Goal: Navigation & Orientation: Find specific page/section

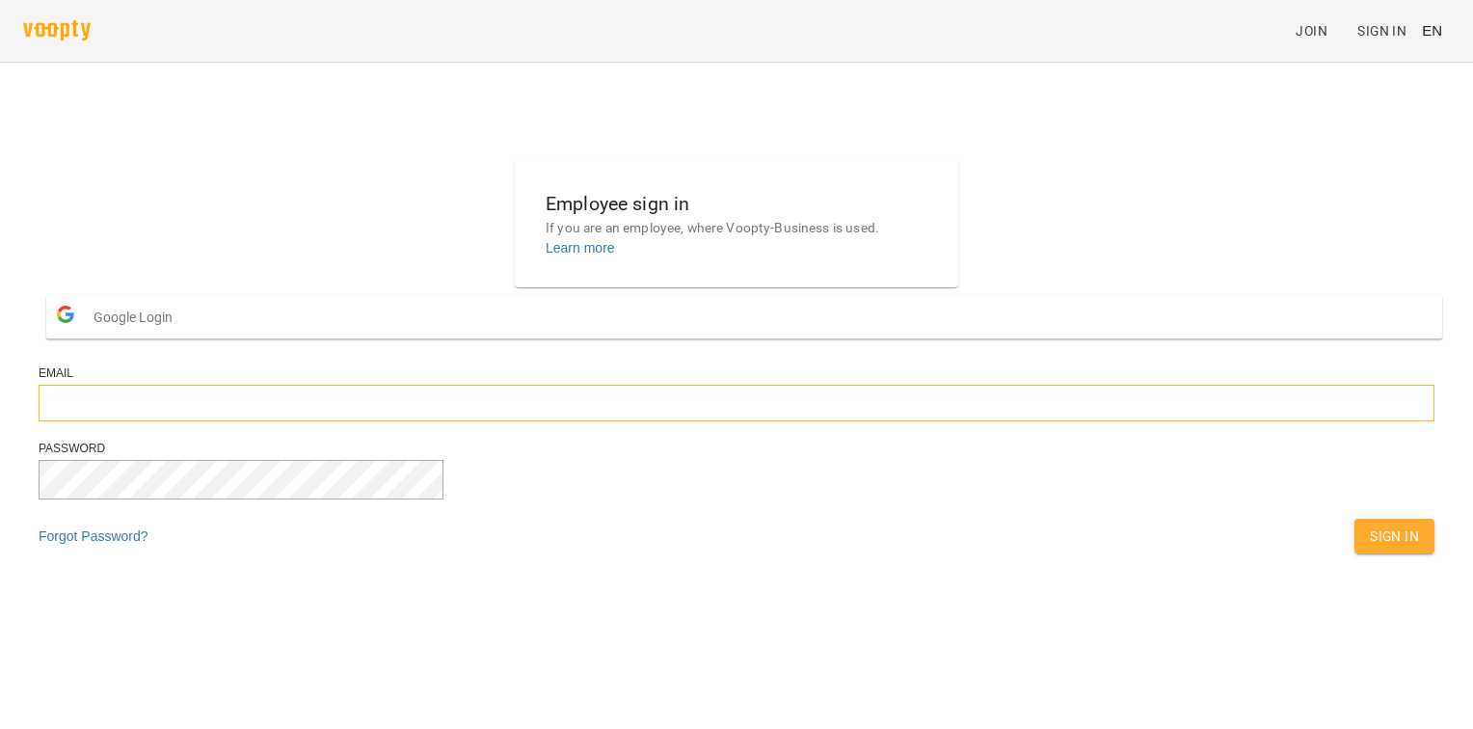
type input "**********"
click at [1370, 548] on span "Sign In" at bounding box center [1394, 535] width 49 height 23
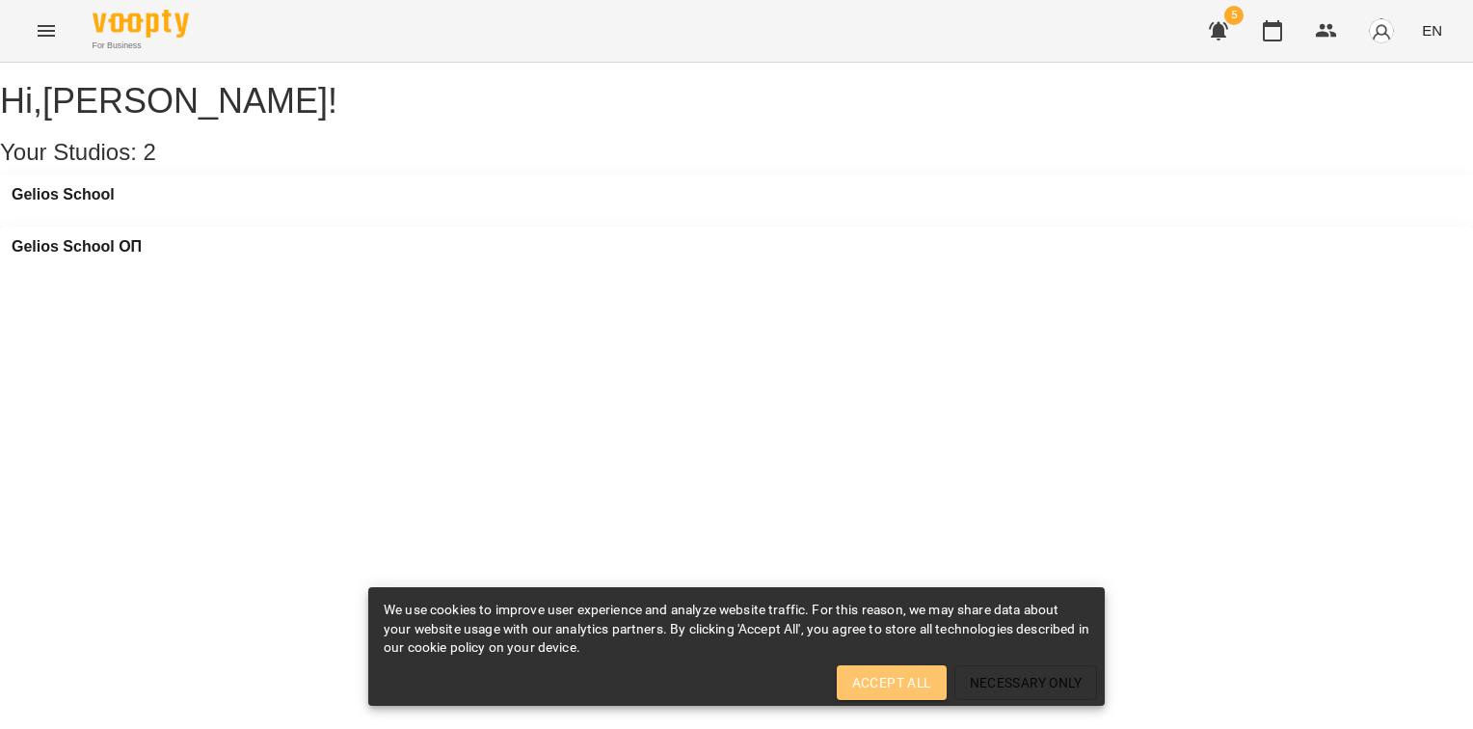
click at [923, 684] on span "Accept All" at bounding box center [891, 682] width 79 height 23
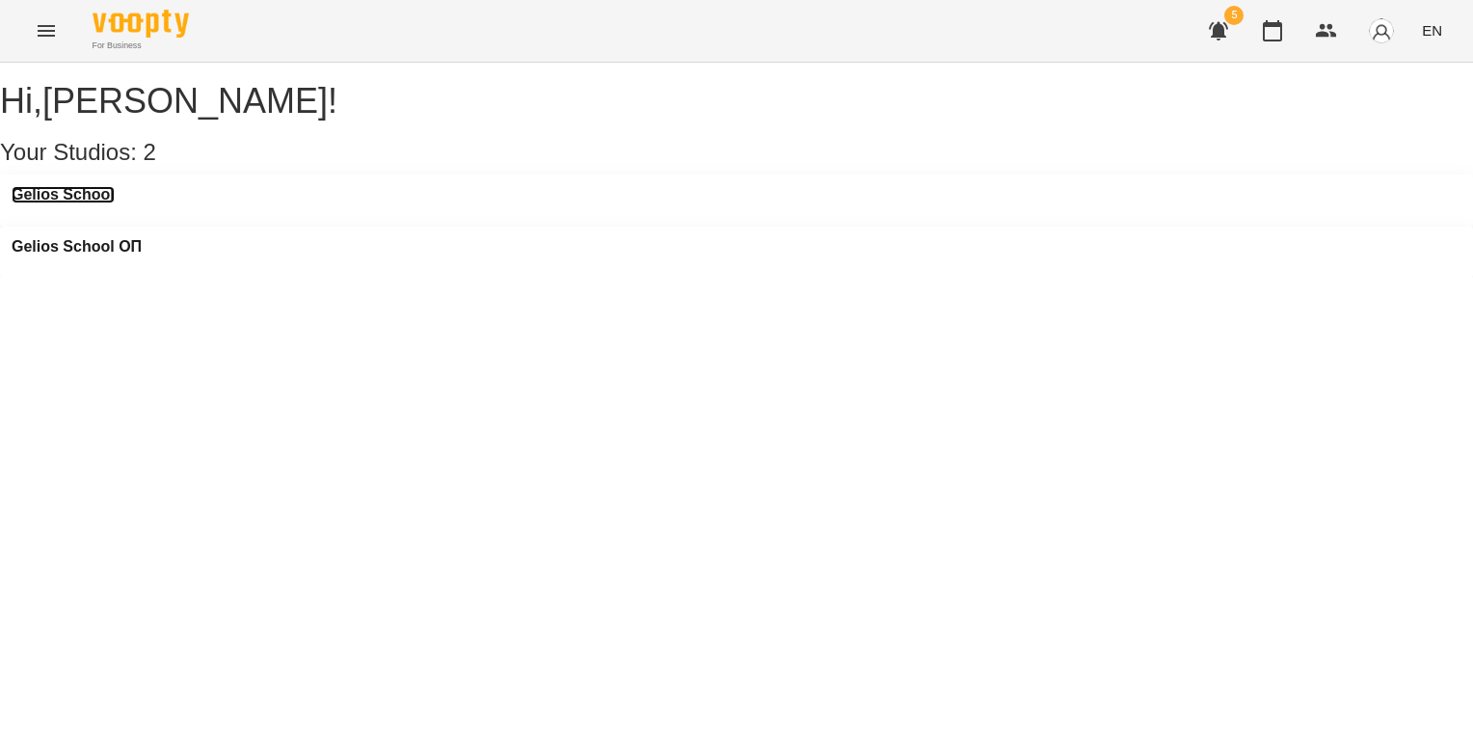
click at [112, 203] on h3 "Gelios School" at bounding box center [63, 194] width 103 height 17
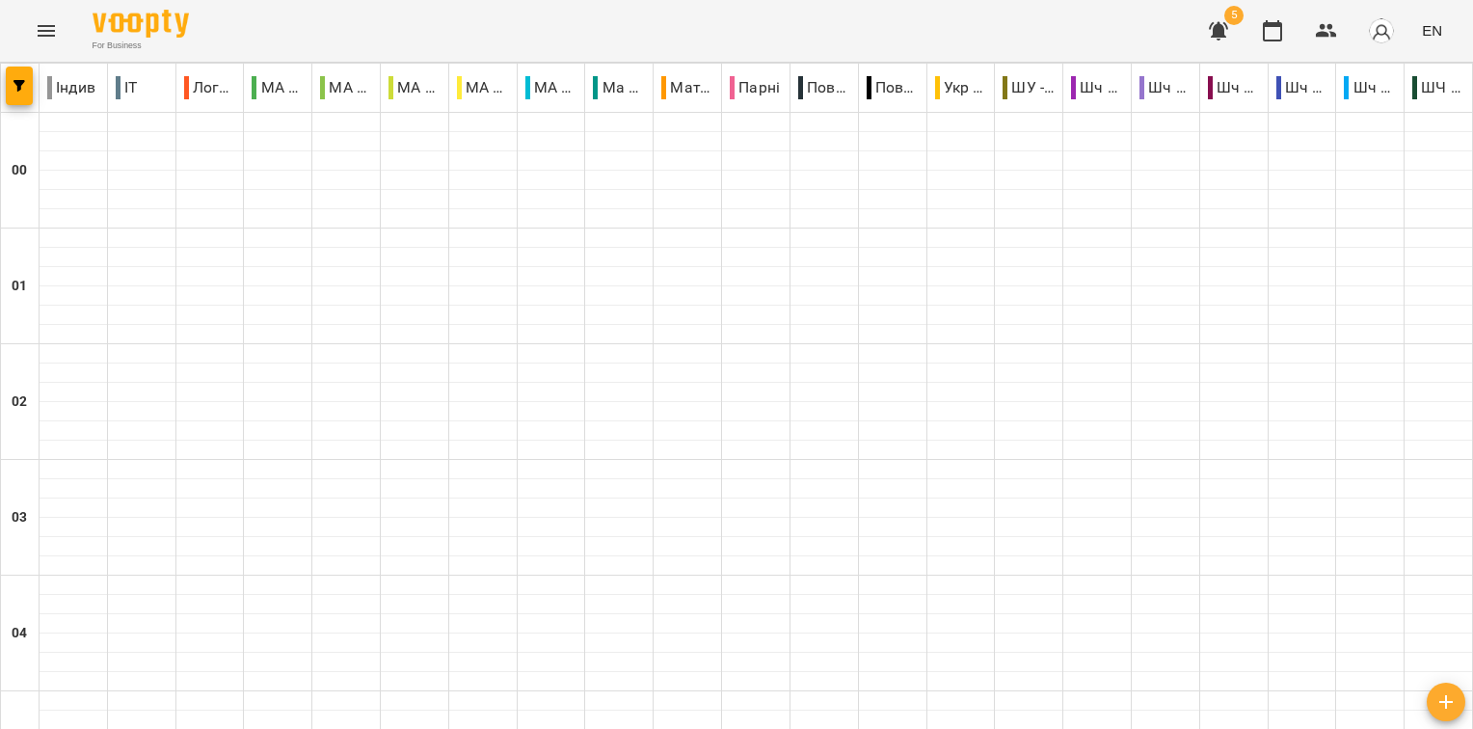
scroll to position [1446, 0]
click at [29, 91] on span "button" at bounding box center [19, 86] width 27 height 12
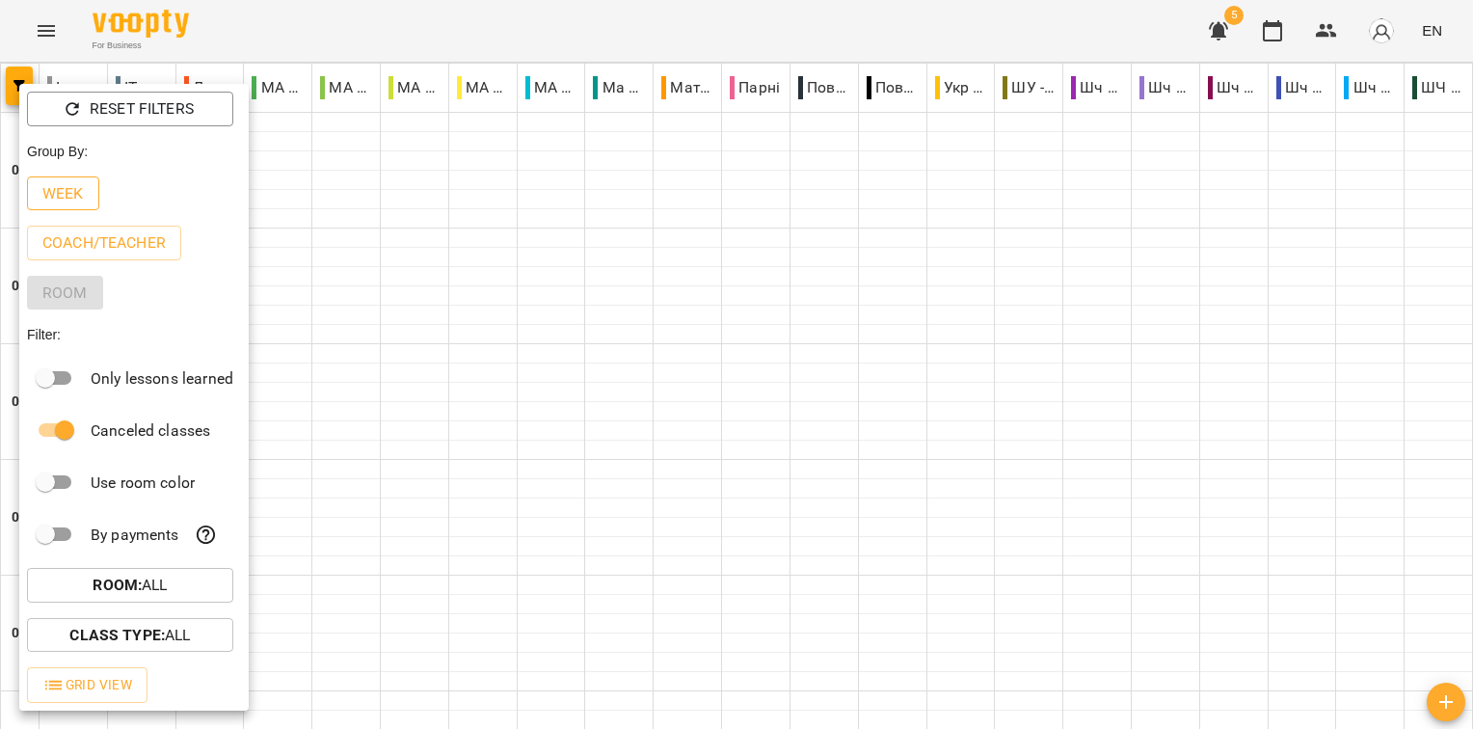
click at [67, 196] on p "Week" at bounding box center [62, 193] width 41 height 23
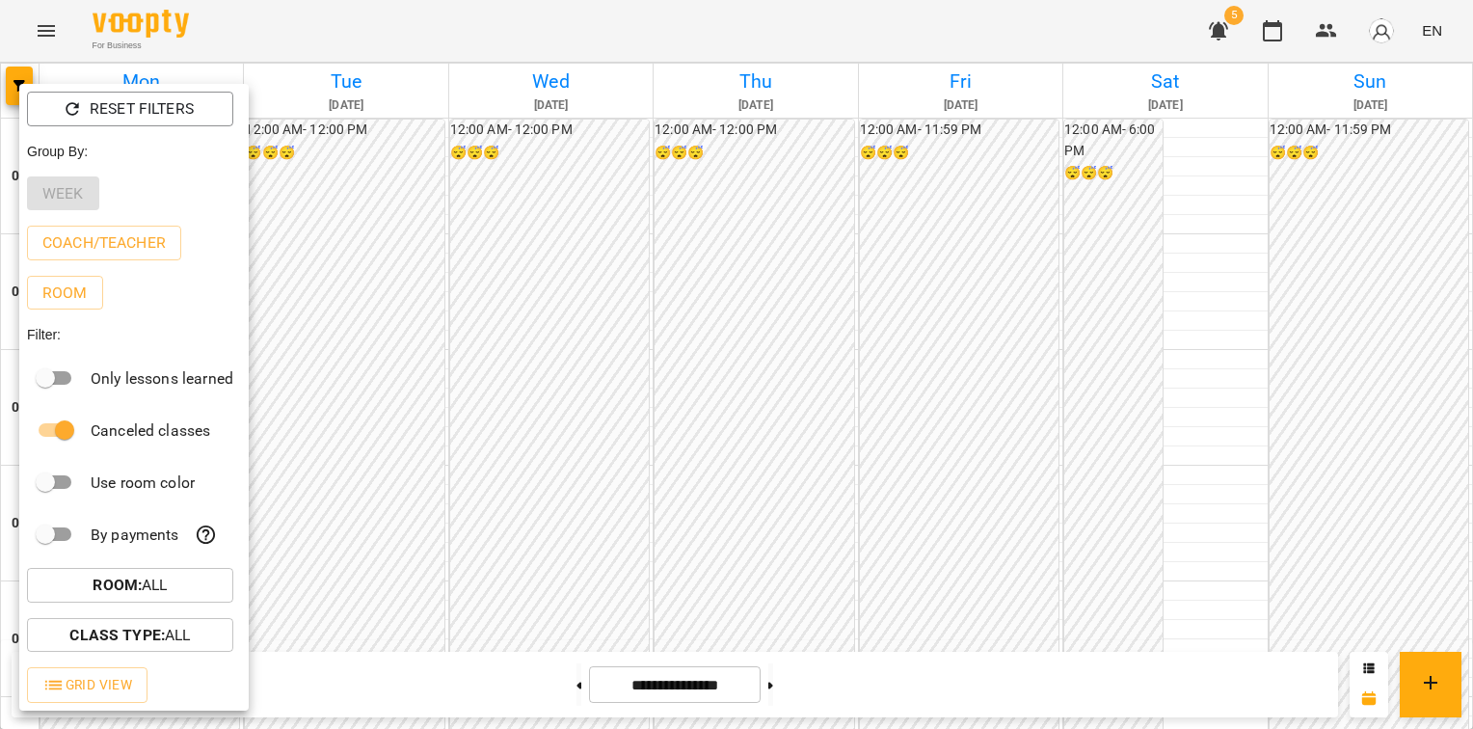
click at [692, 356] on div at bounding box center [736, 364] width 1473 height 729
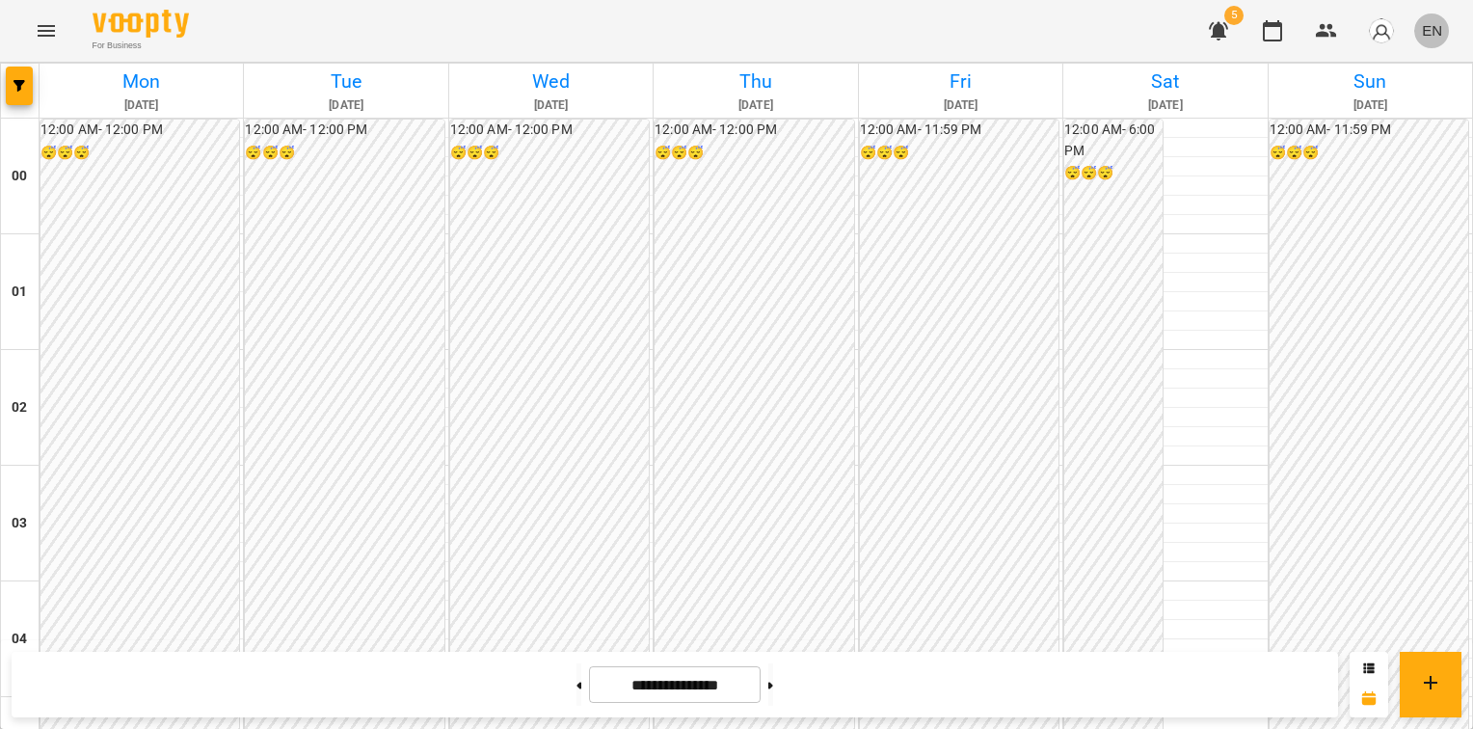
click at [1433, 29] on span "EN" at bounding box center [1432, 30] width 20 height 20
click at [1427, 121] on div "Українська" at bounding box center [1396, 109] width 98 height 35
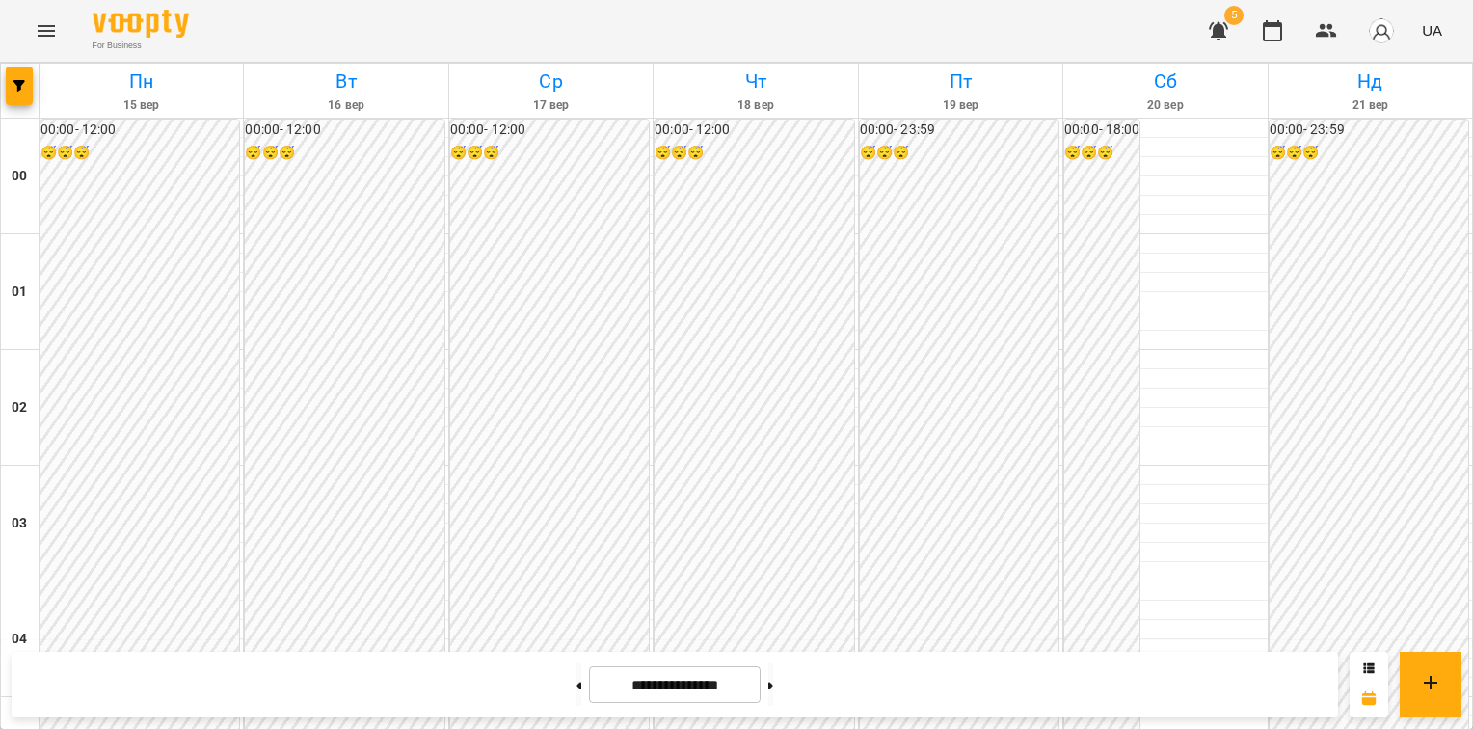
scroll to position [1928, 0]
click at [1220, 23] on icon "button" at bounding box center [1218, 31] width 19 height 18
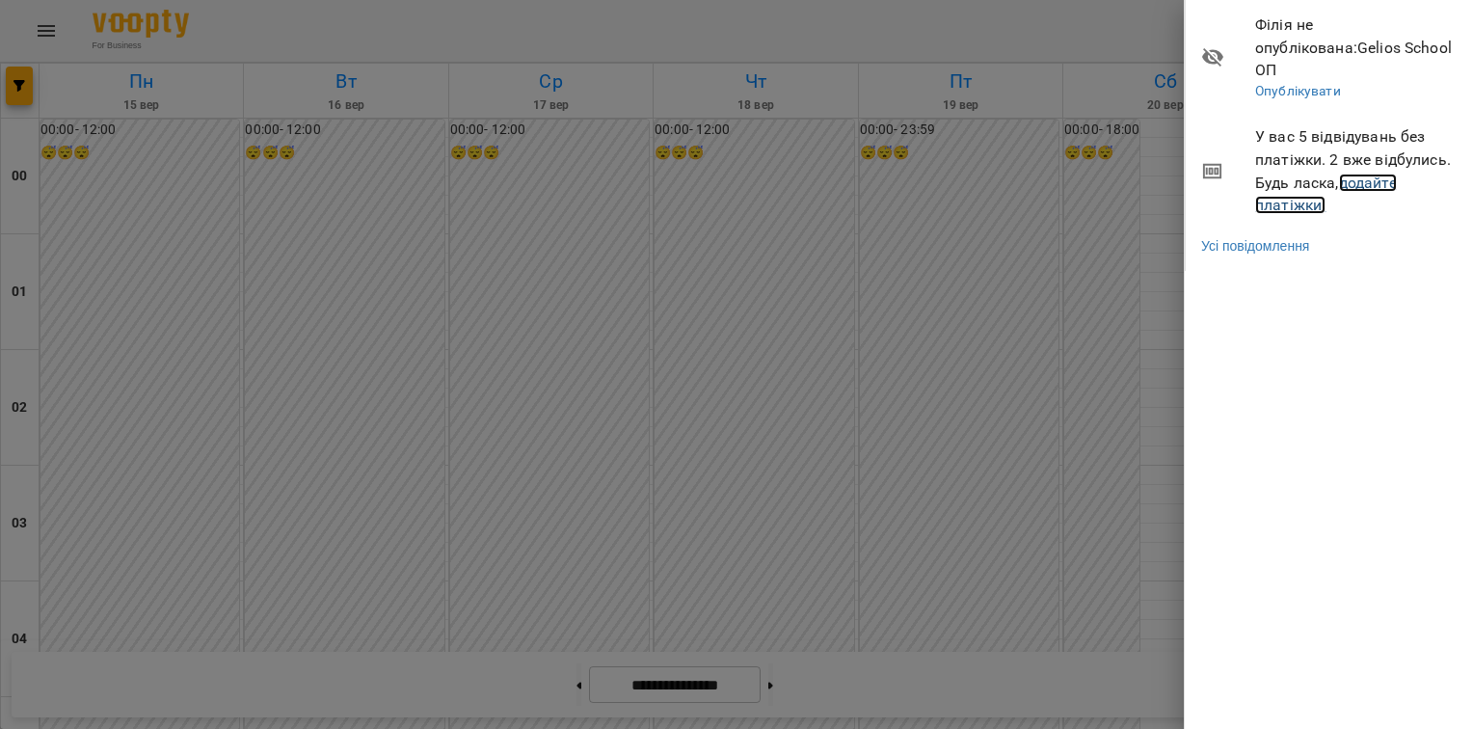
click at [1375, 174] on link "додайте платіжки!" at bounding box center [1326, 194] width 142 height 41
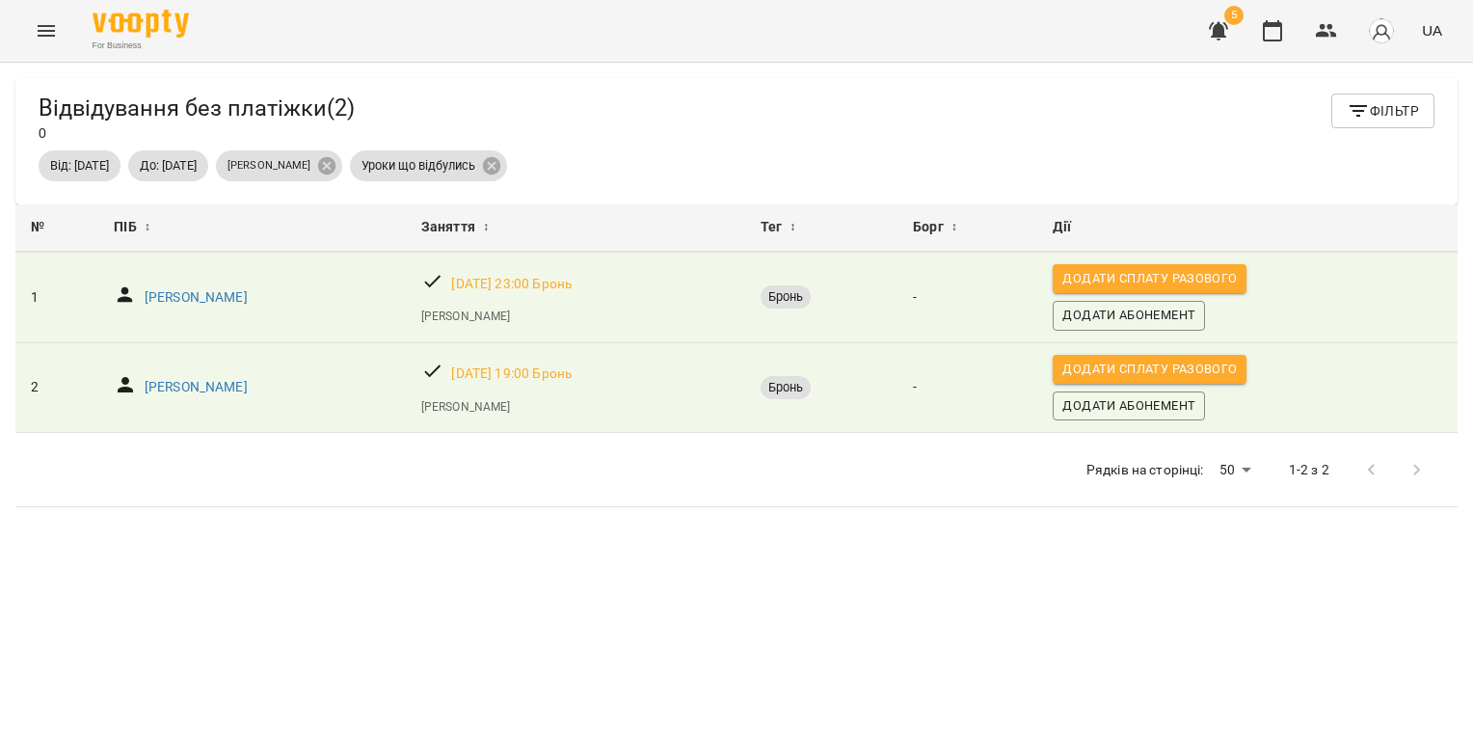
scroll to position [62, 0]
click at [1215, 29] on icon "button" at bounding box center [1218, 31] width 19 height 18
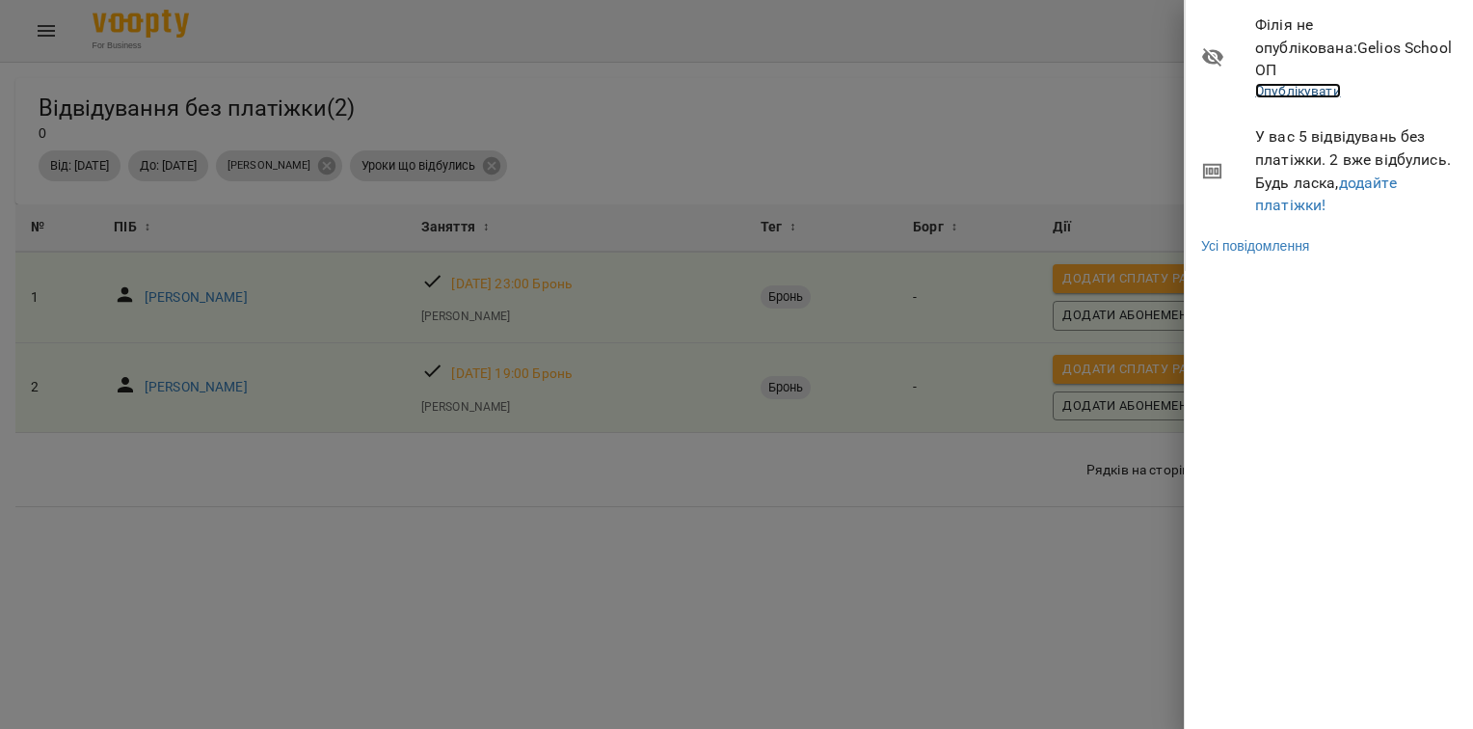
click at [1277, 83] on link "Опублікувати" at bounding box center [1298, 90] width 86 height 15
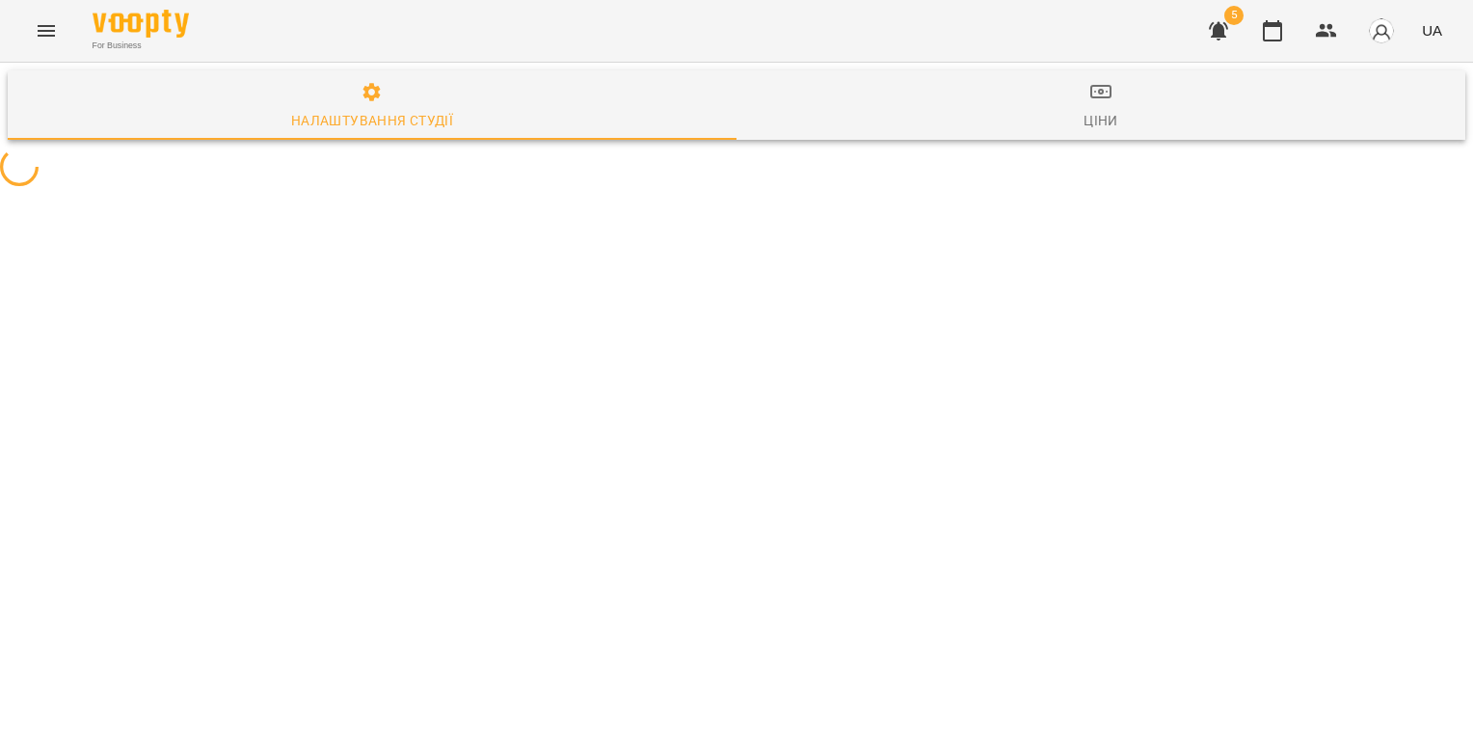
select select "**"
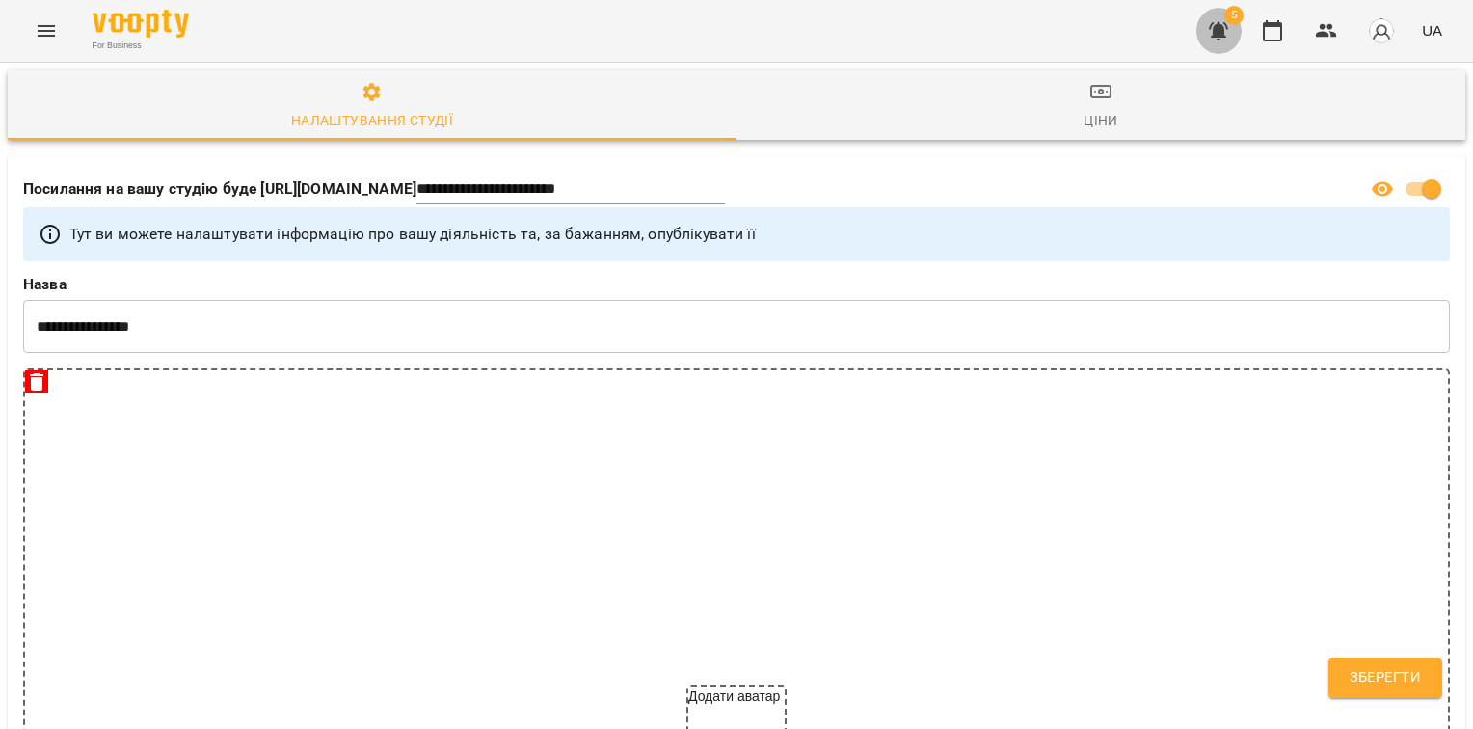
click at [1227, 30] on icon "button" at bounding box center [1218, 30] width 23 height 23
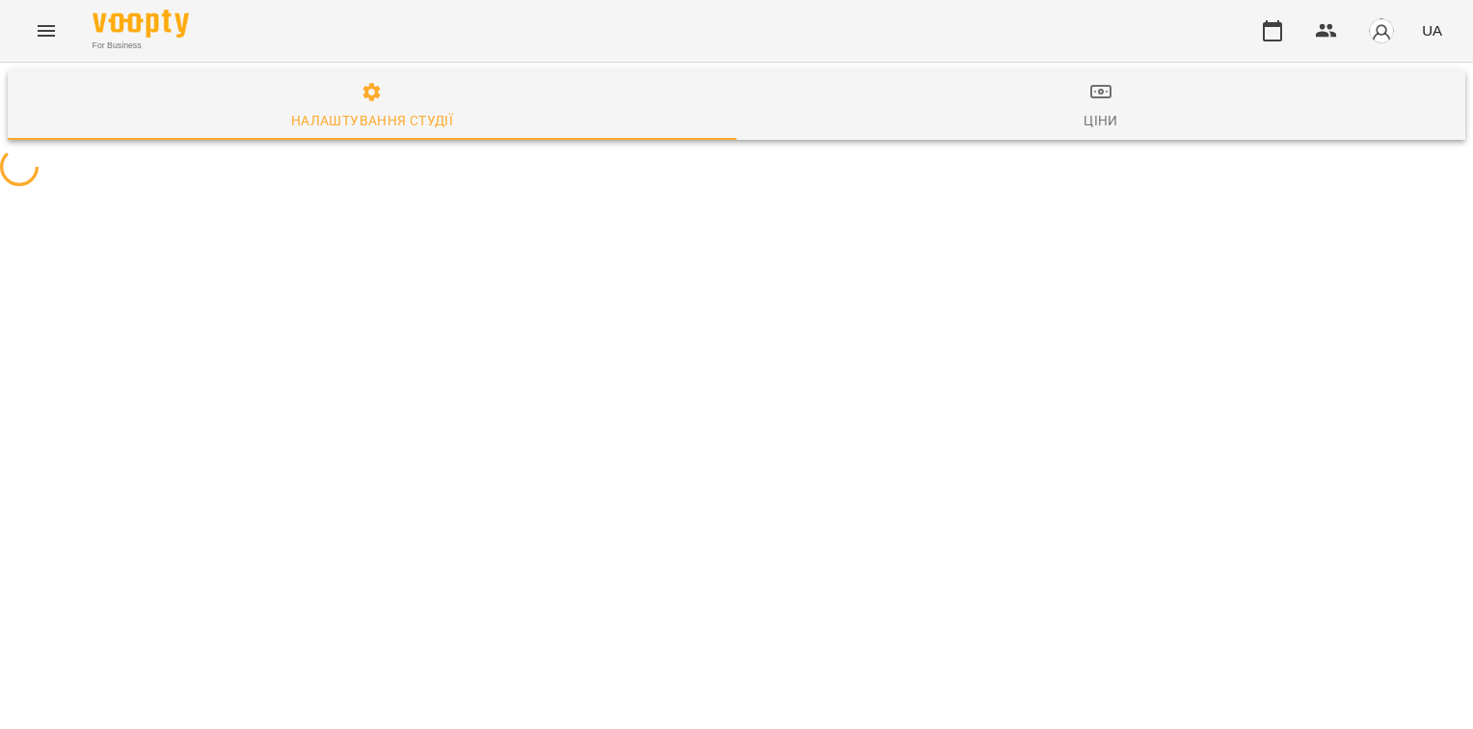
select select "**"
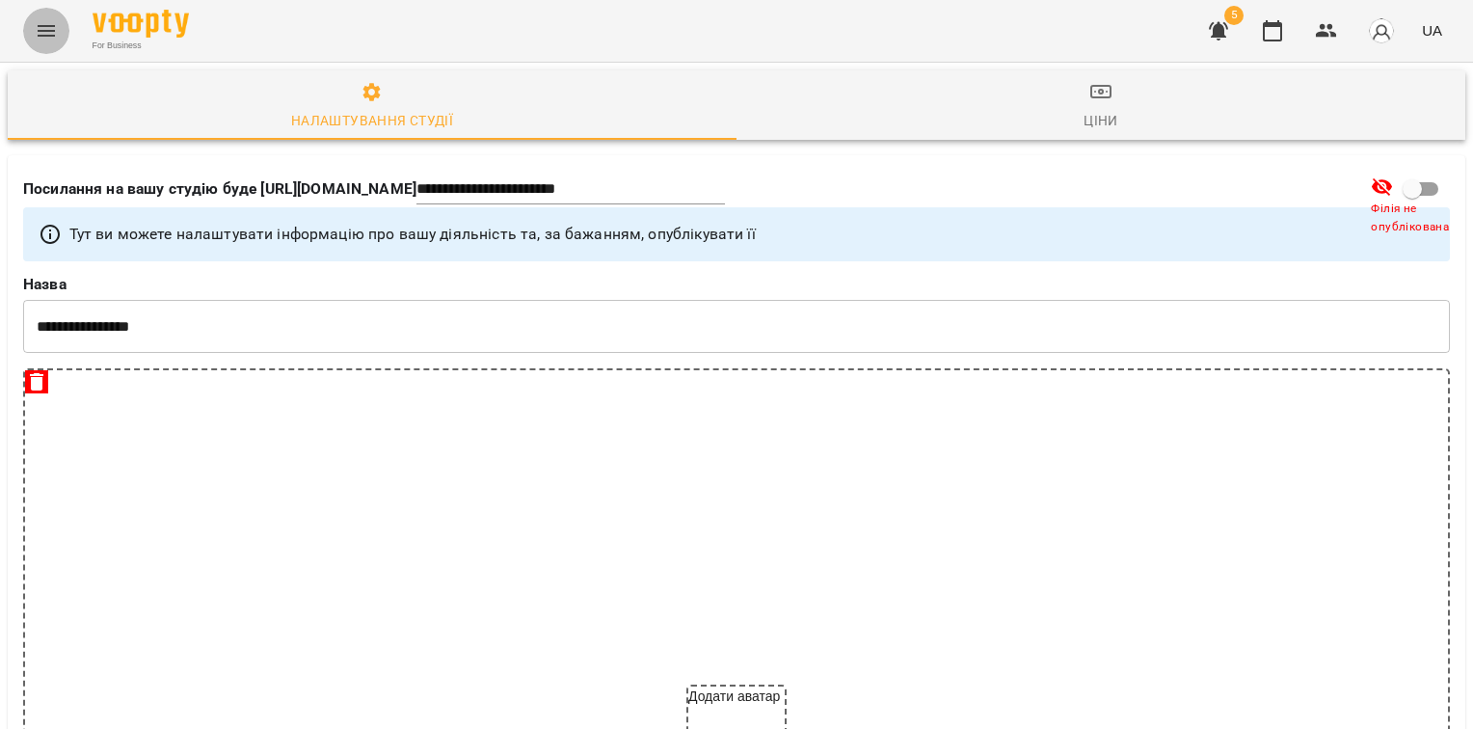
click at [48, 29] on icon "Menu" at bounding box center [46, 30] width 23 height 23
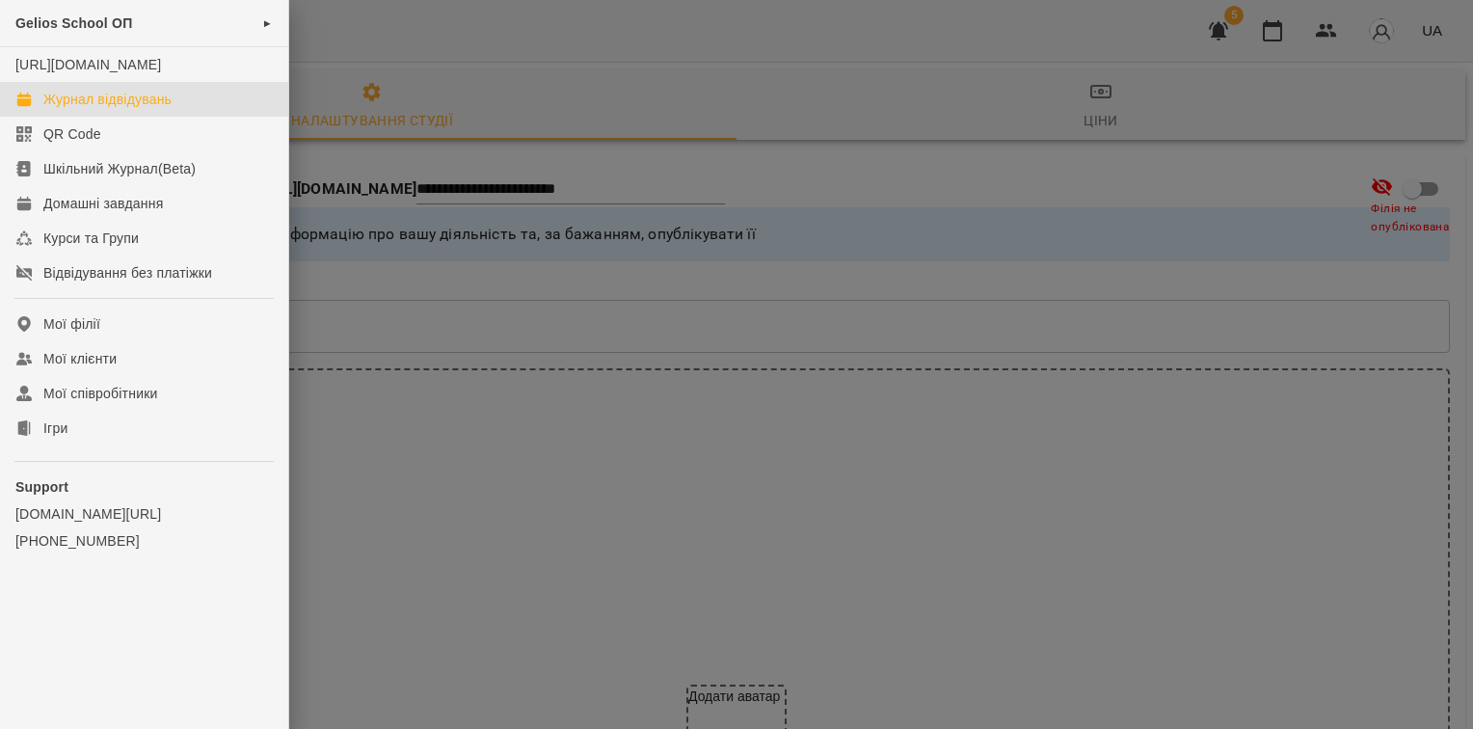
click at [69, 109] on div "Журнал відвідувань" at bounding box center [107, 99] width 128 height 19
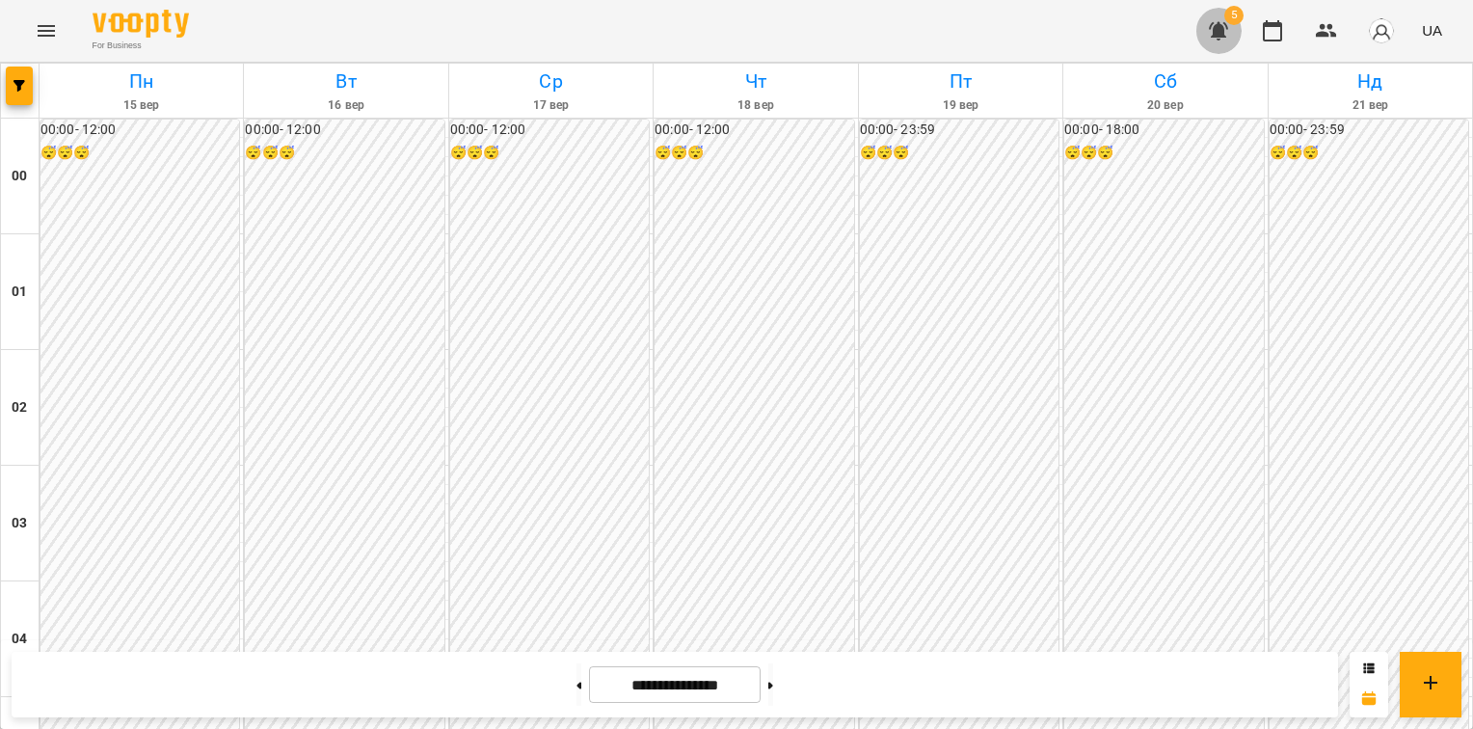
click at [1216, 31] on icon "button" at bounding box center [1218, 31] width 19 height 18
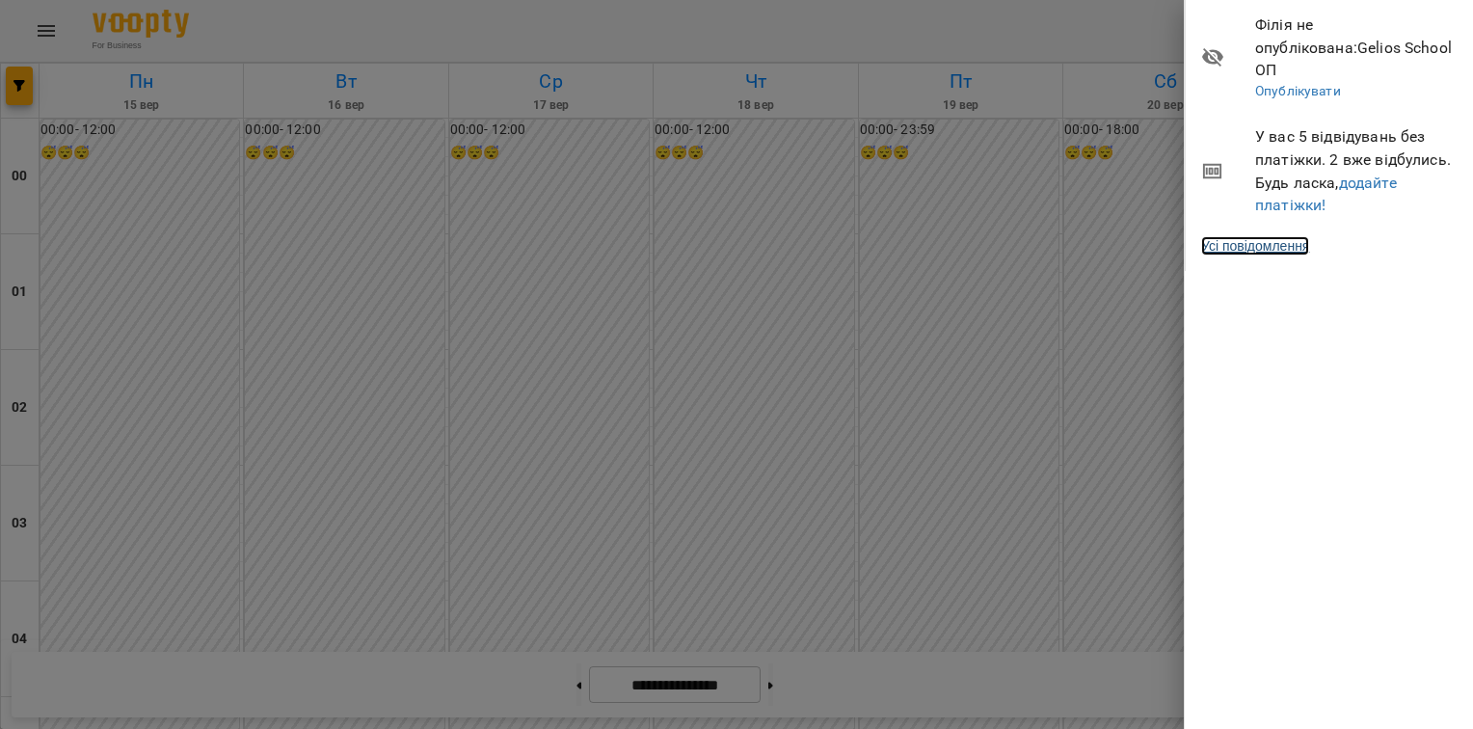
click at [1245, 236] on link "Усі повідомлення" at bounding box center [1255, 245] width 108 height 19
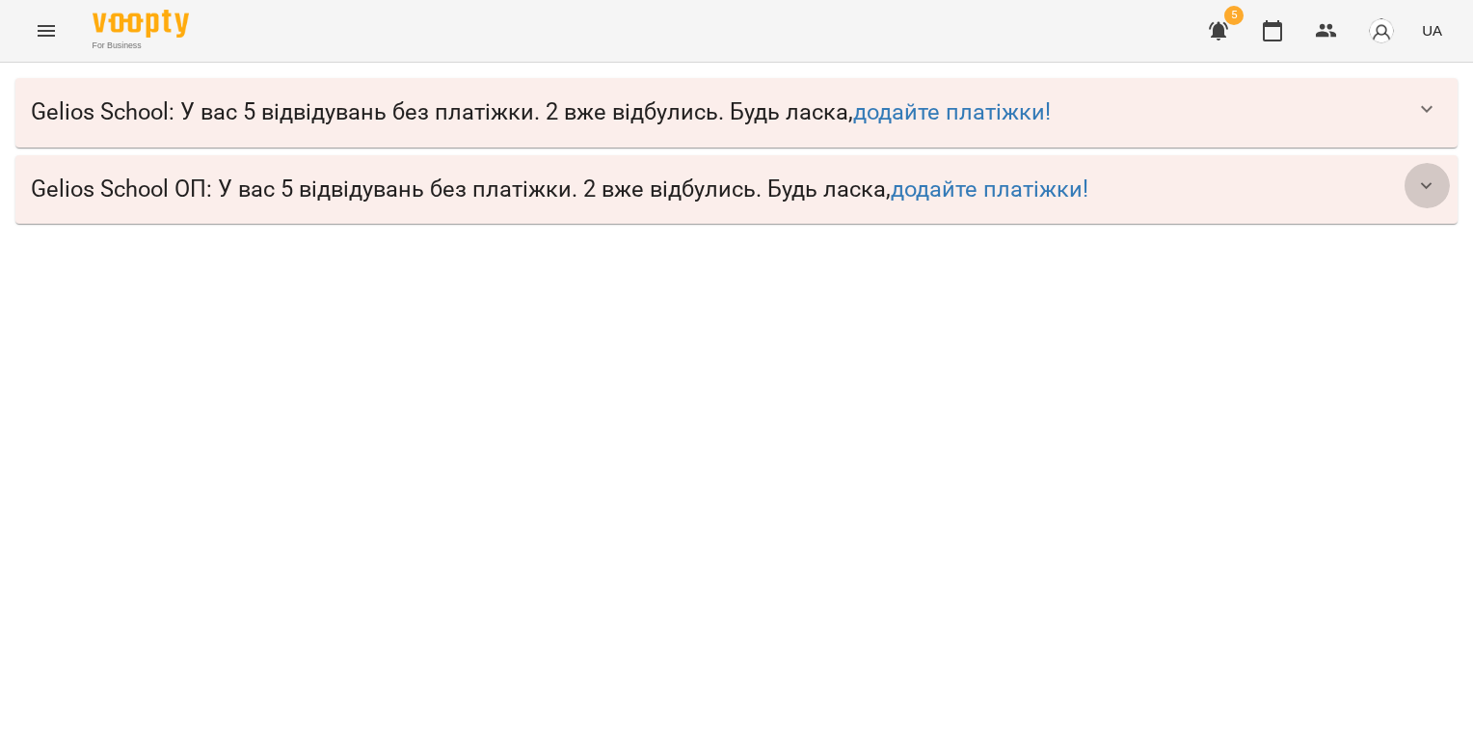
click at [1427, 184] on icon "button" at bounding box center [1426, 185] width 23 height 23
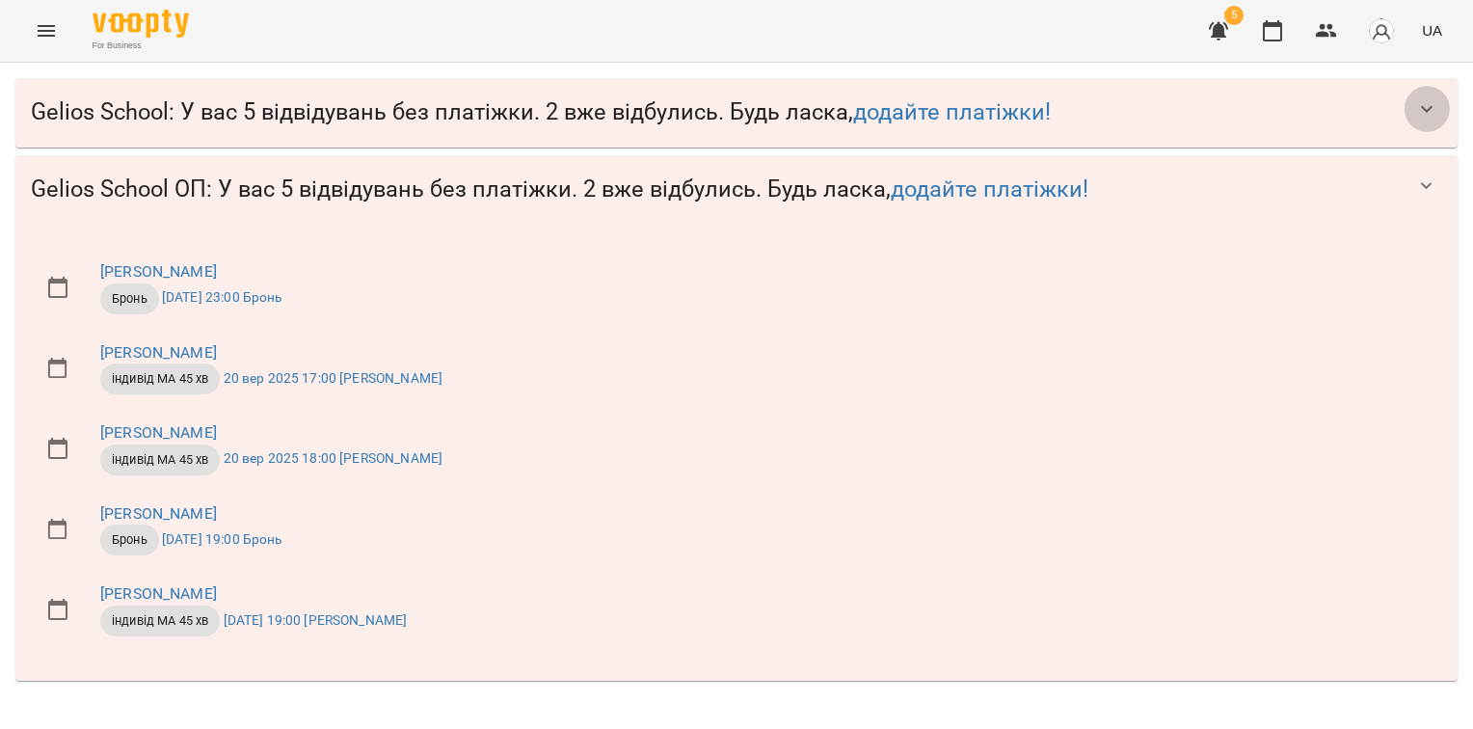
click at [1431, 110] on icon "button" at bounding box center [1426, 108] width 23 height 23
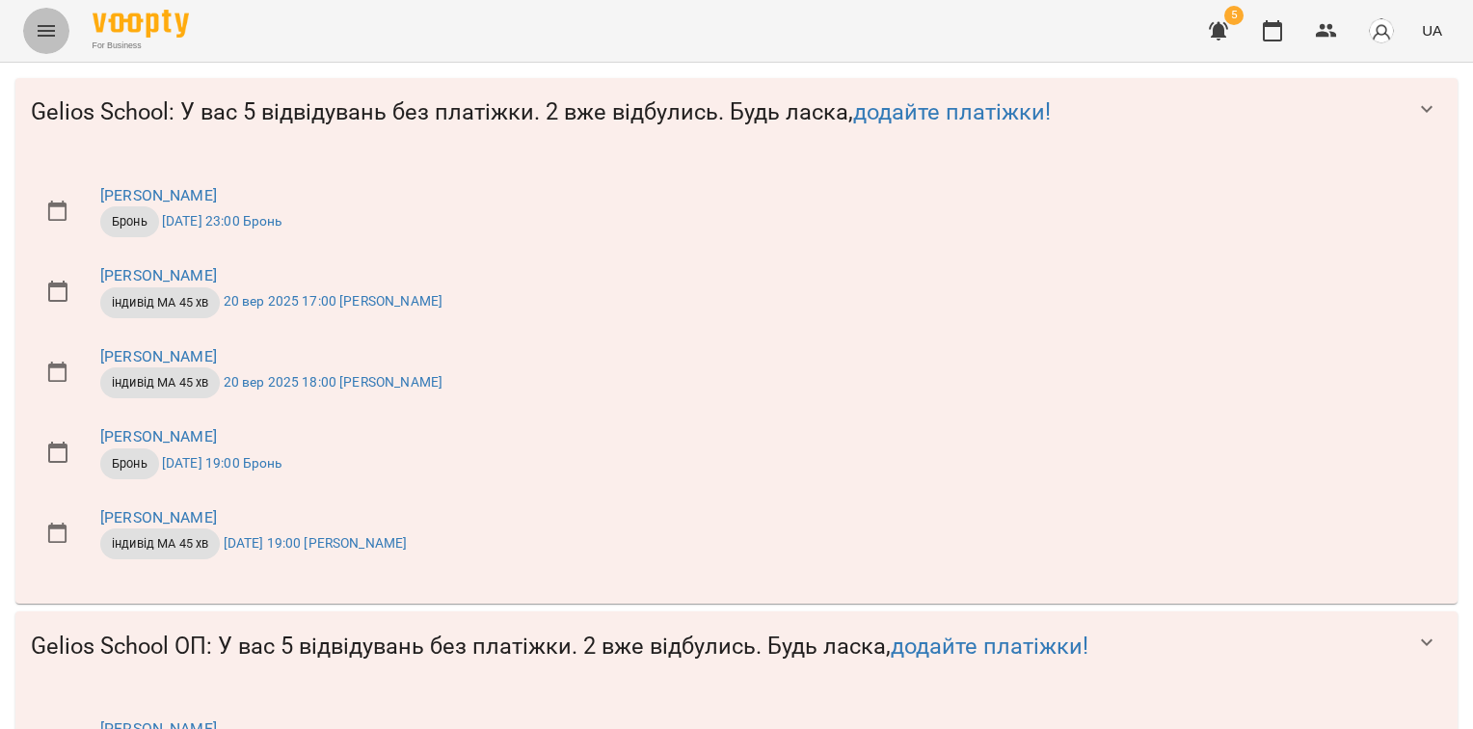
click at [51, 33] on icon "Menu" at bounding box center [46, 30] width 23 height 23
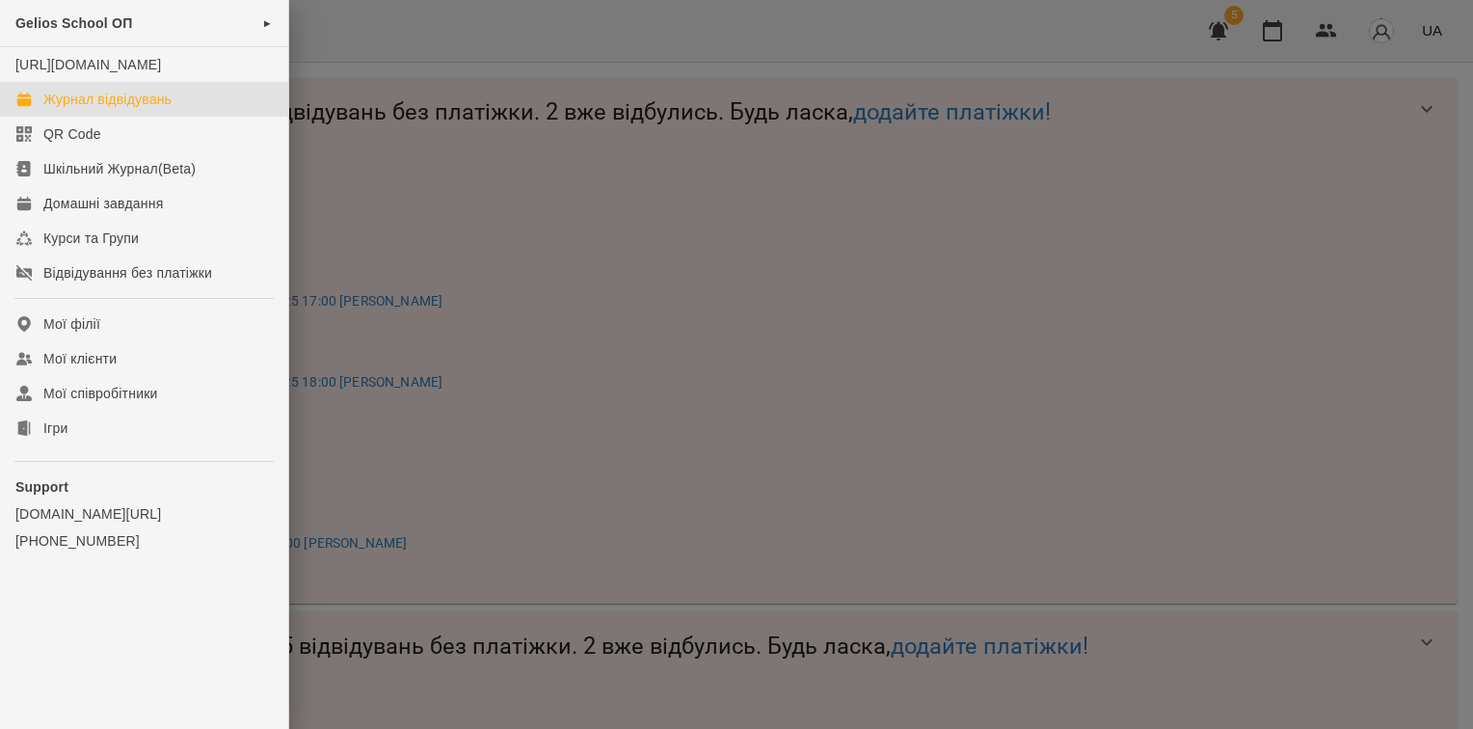
click at [74, 109] on div "Журнал відвідувань" at bounding box center [107, 99] width 128 height 19
